Goal: Manage account settings

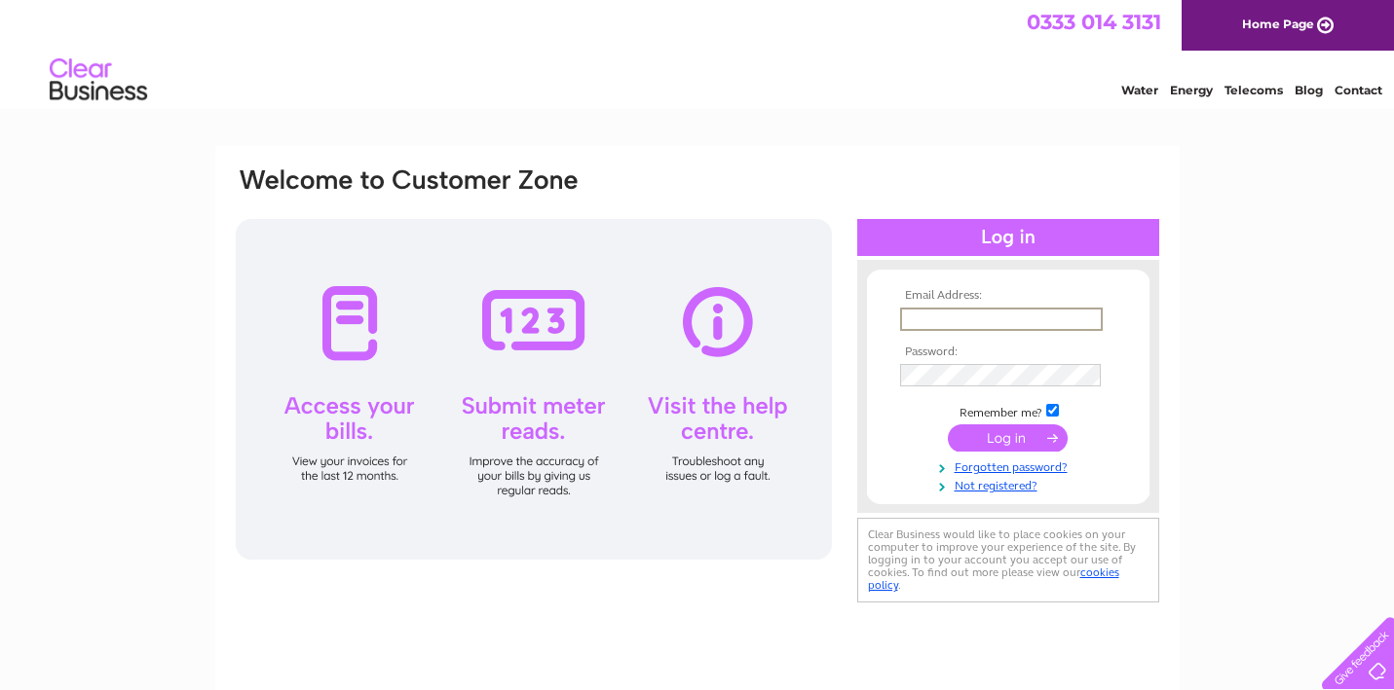
type input "[PERSON_NAME][EMAIL_ADDRESS][DOMAIN_NAME]"
click at [1007, 436] on input "submit" at bounding box center [1008, 438] width 120 height 27
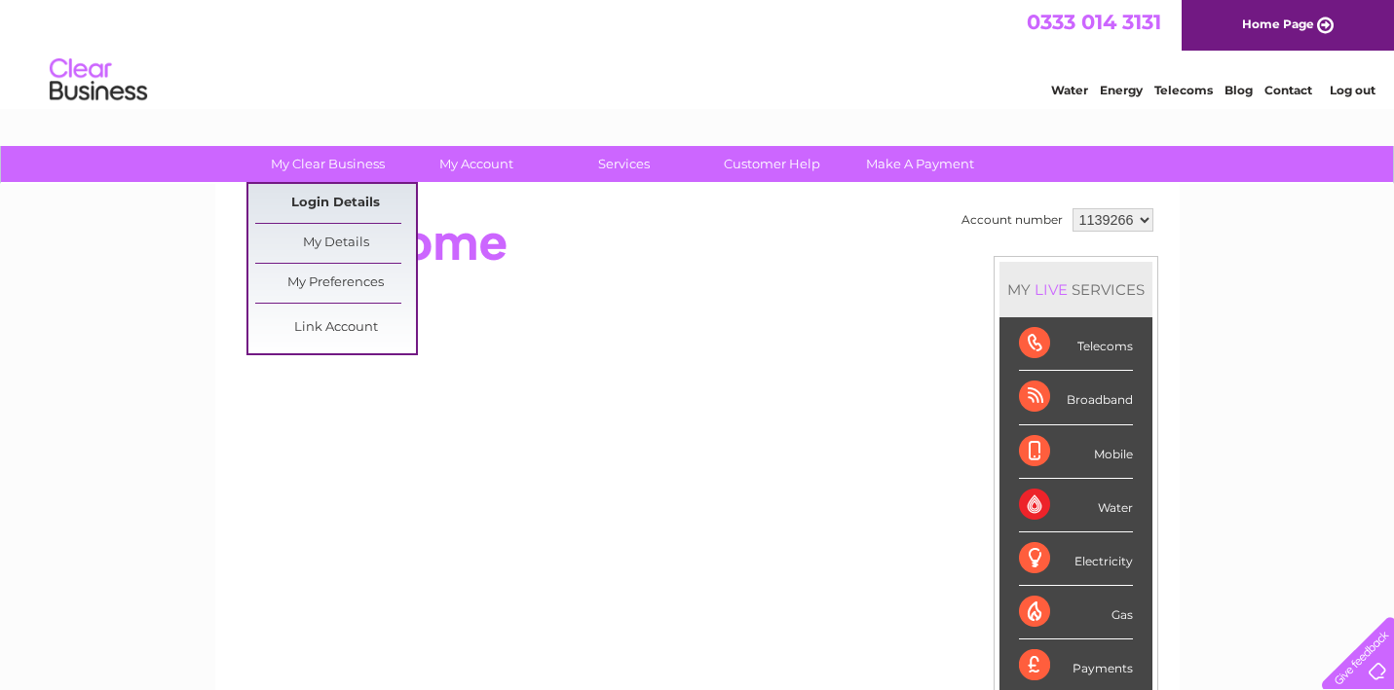
click at [1264, 97] on link "Login Details" at bounding box center [1288, 87] width 48 height 19
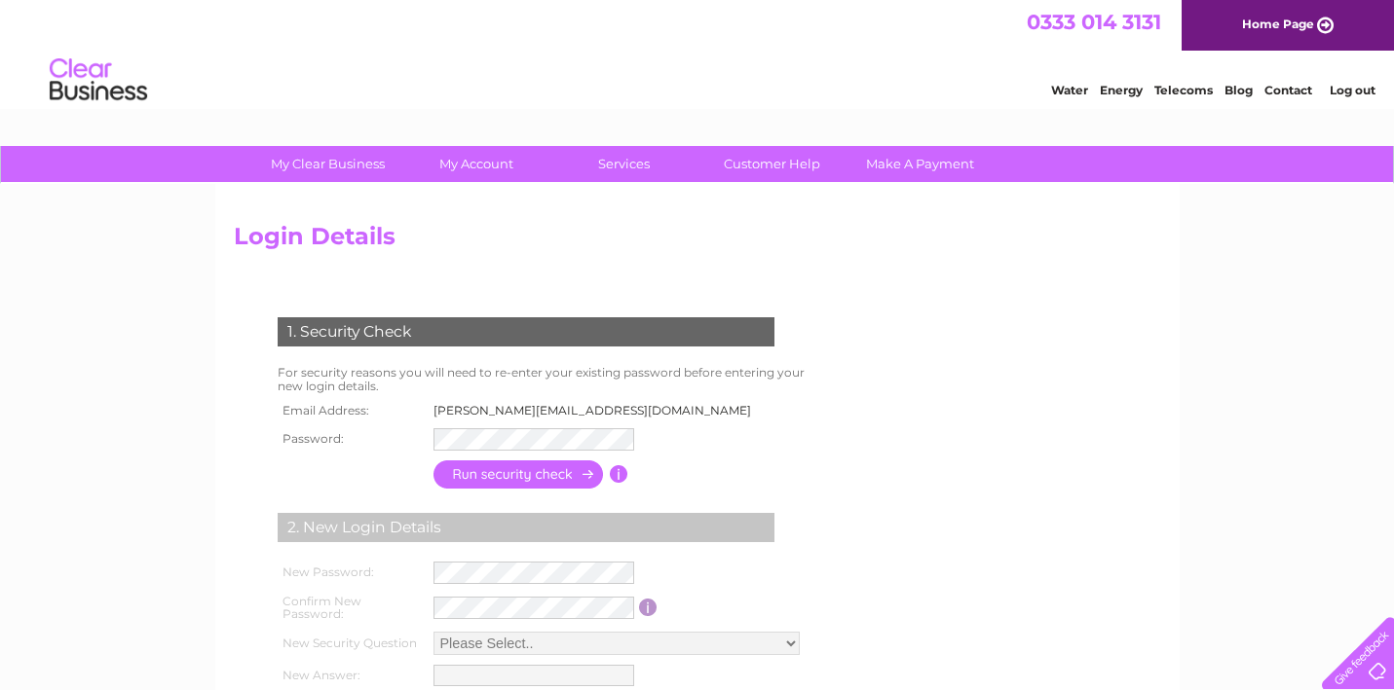
click at [529, 472] on input "button" at bounding box center [518, 475] width 171 height 28
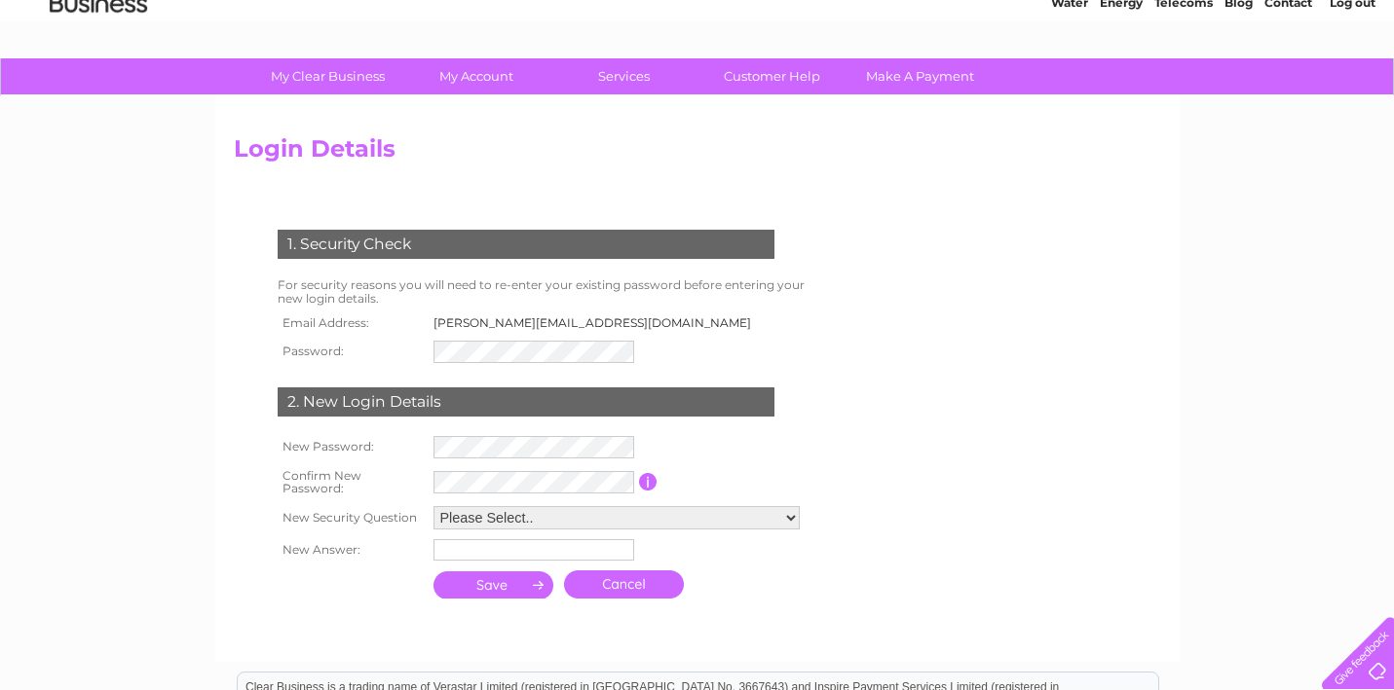
scroll to position [95, 0]
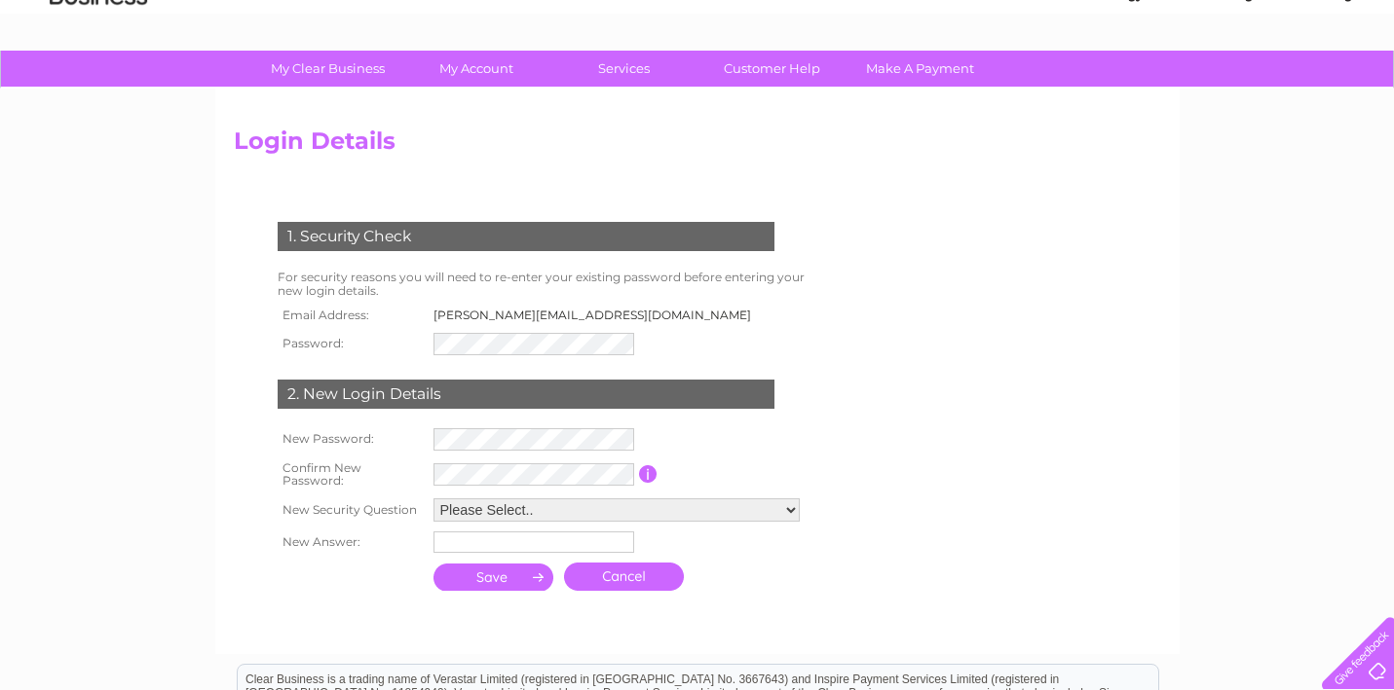
click at [597, 446] on td at bounding box center [620, 440] width 385 height 32
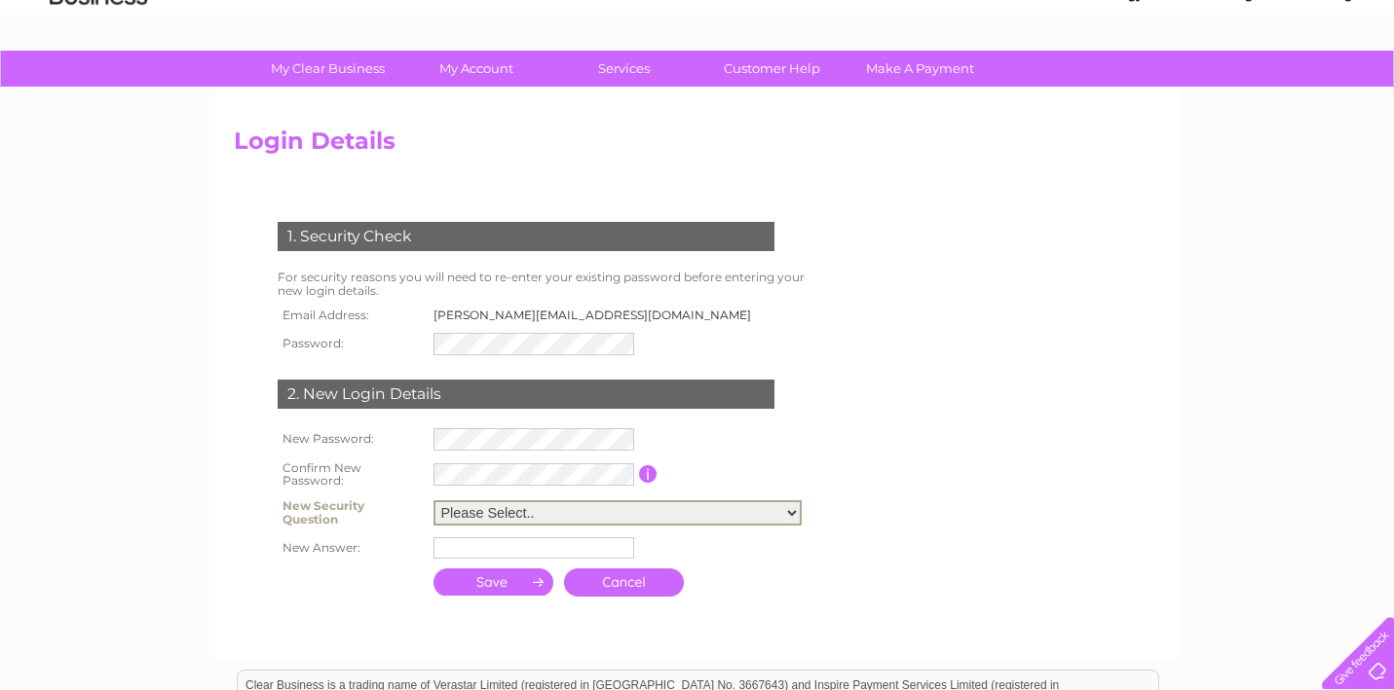
select select "2"
click at [472, 541] on input "text" at bounding box center [533, 548] width 201 height 21
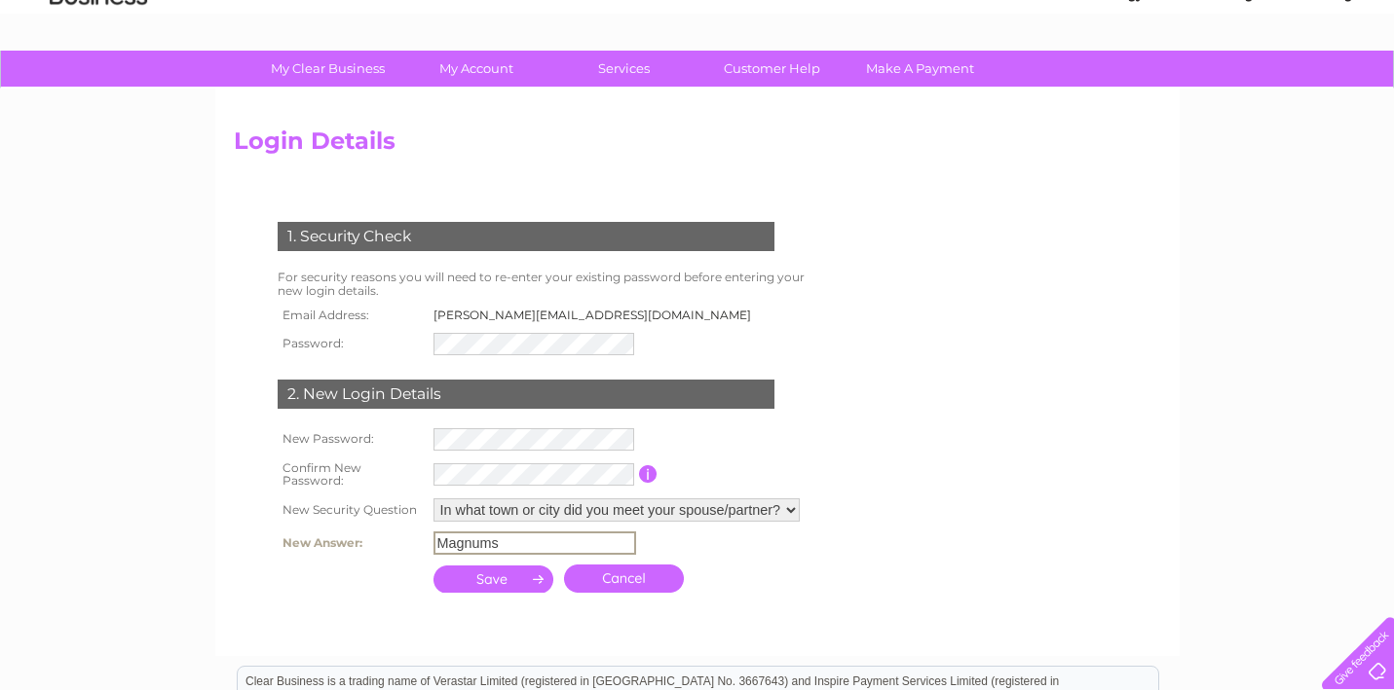
type input "Magnums"
click at [524, 570] on input "submit" at bounding box center [493, 577] width 121 height 27
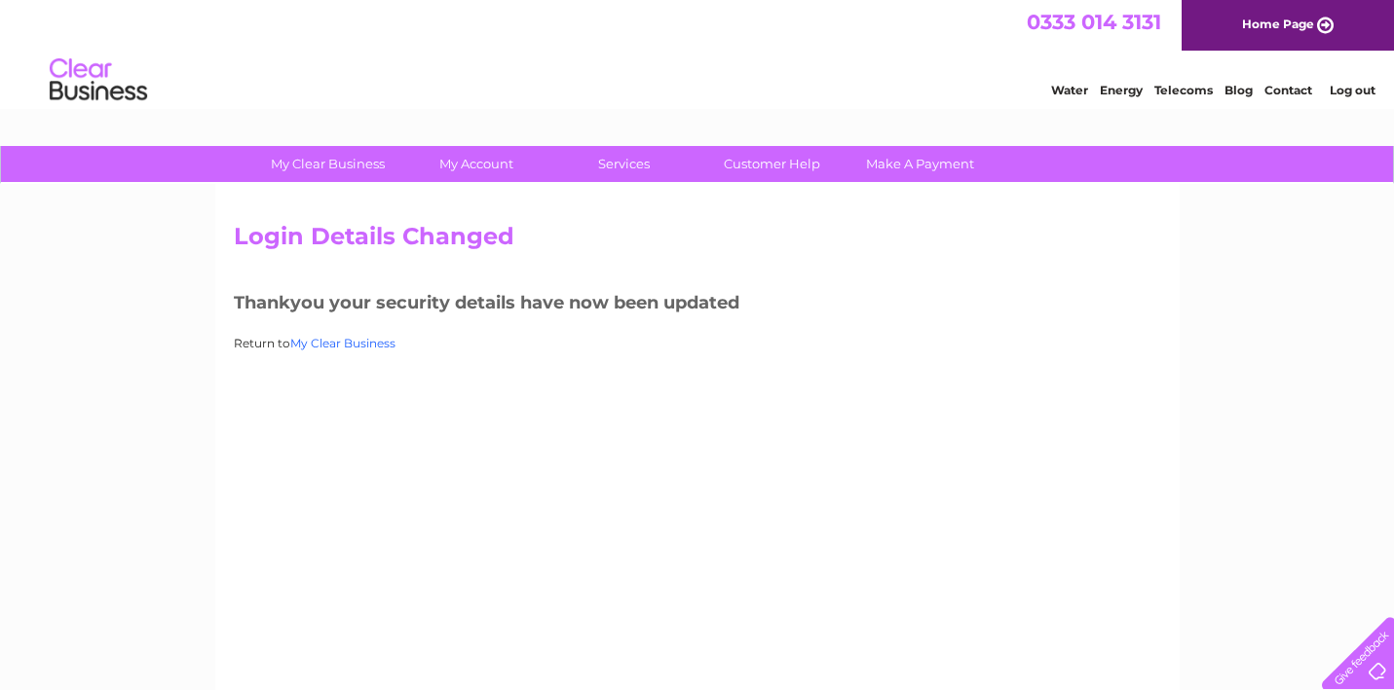
click at [347, 338] on link "My Clear Business" at bounding box center [342, 343] width 105 height 15
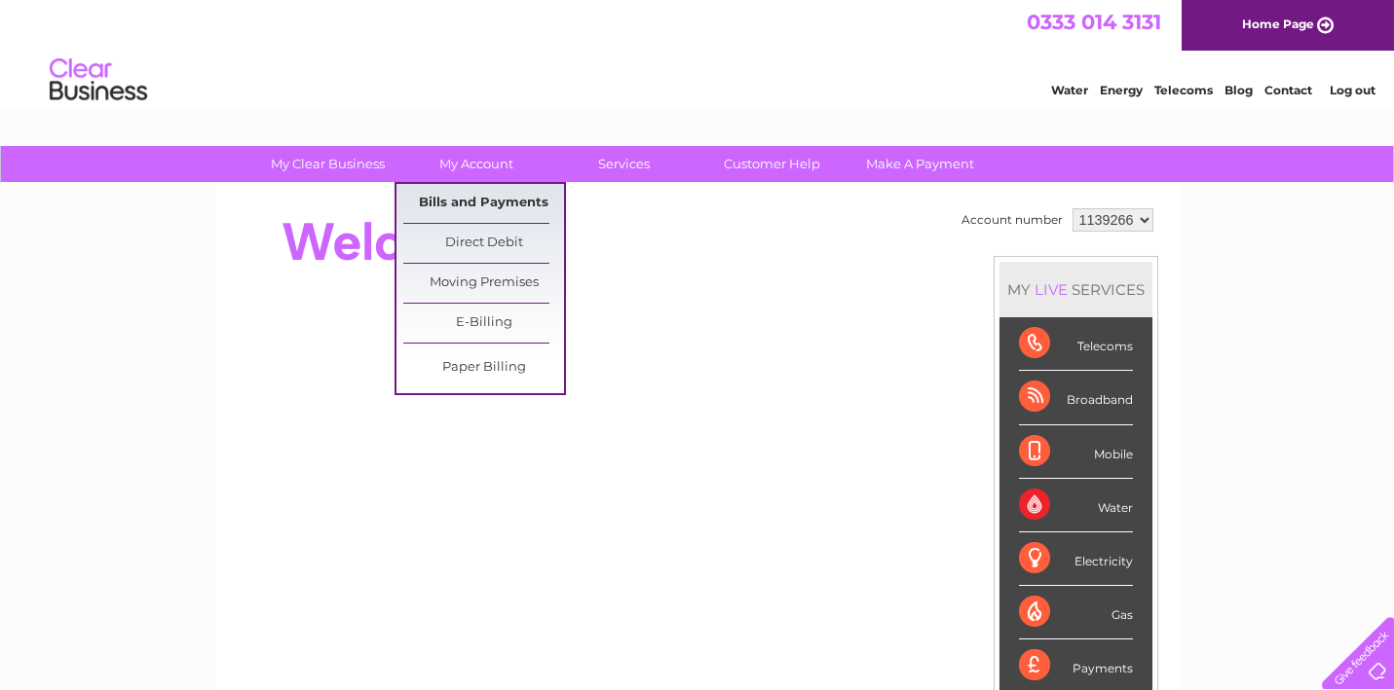
click at [486, 207] on link "Bills and Payments" at bounding box center [483, 203] width 161 height 39
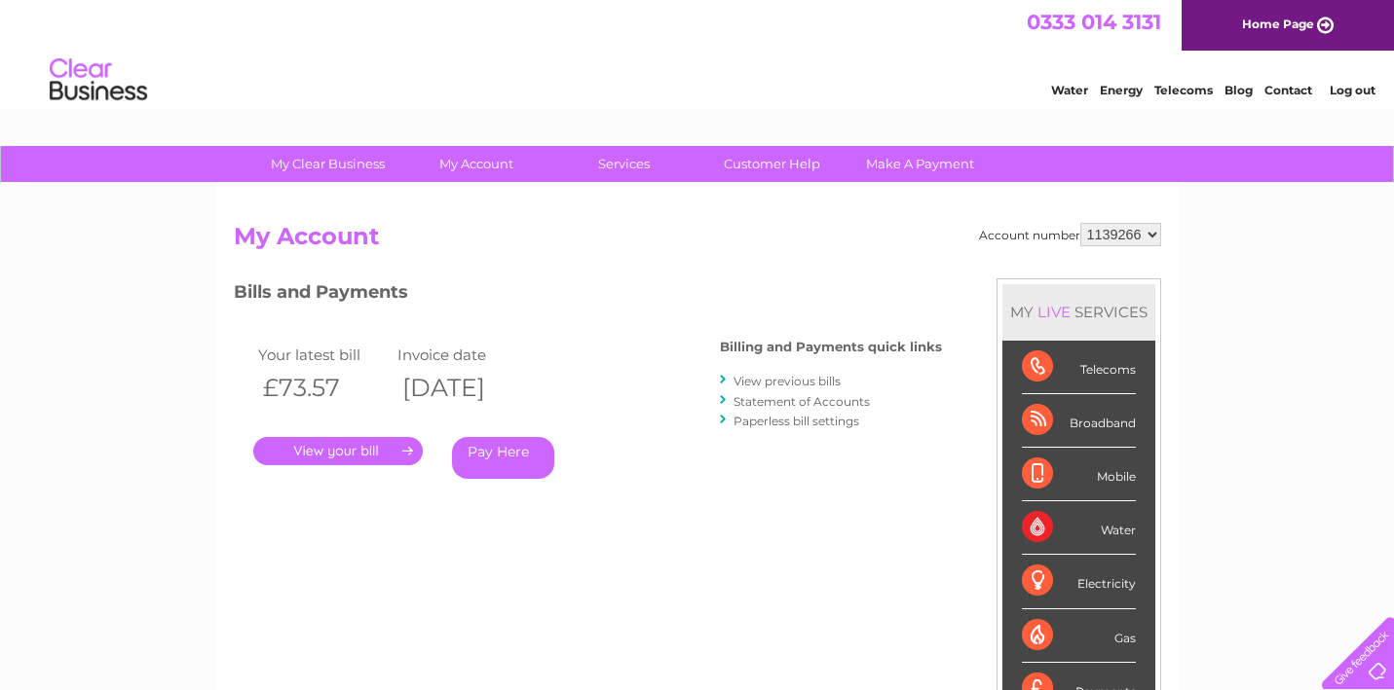
click at [354, 449] on link "." at bounding box center [337, 451] width 169 height 28
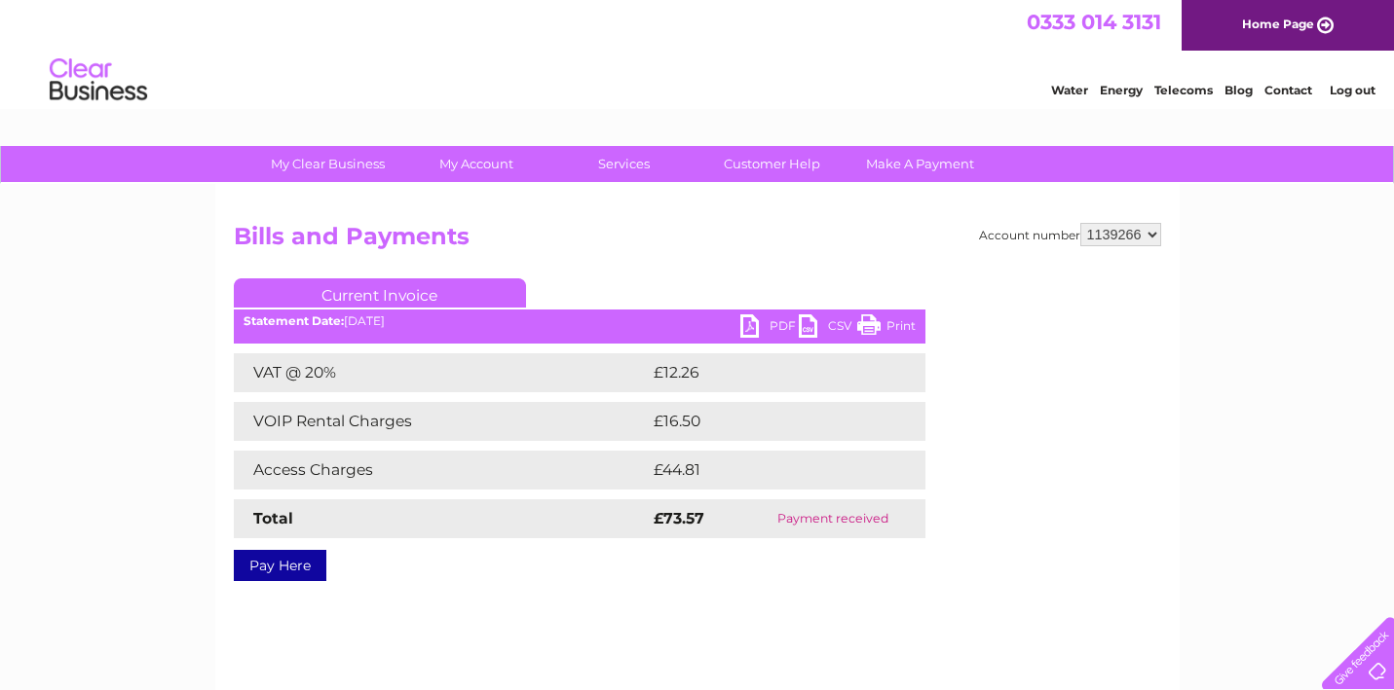
click at [776, 327] on link "PDF" at bounding box center [769, 329] width 58 height 28
